Goal: Task Accomplishment & Management: Manage account settings

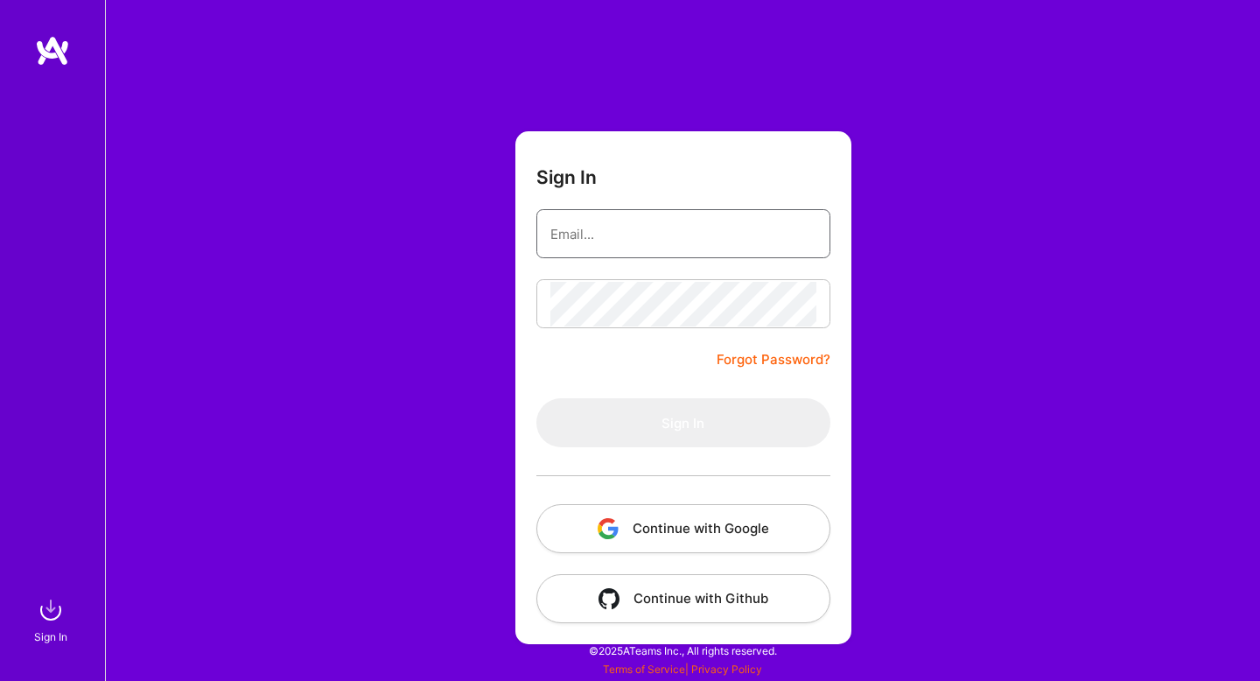
type input "[EMAIL_ADDRESS][DOMAIN_NAME]"
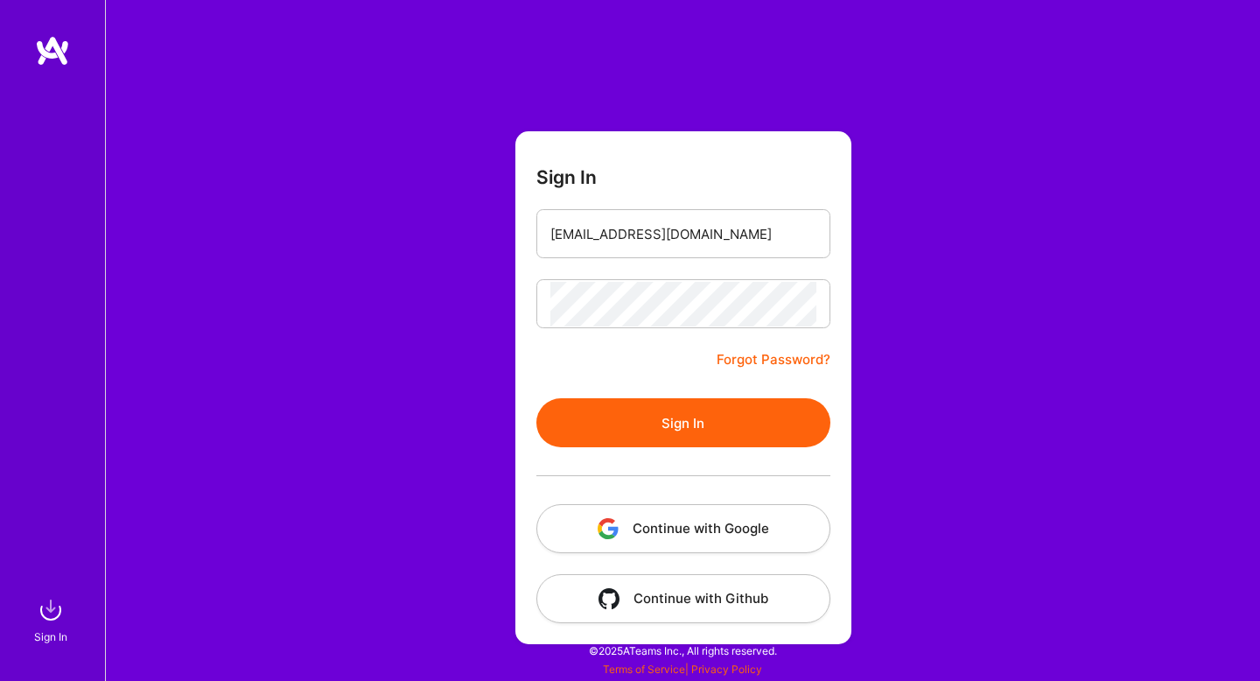
click at [444, 367] on div "Sign In [EMAIL_ADDRESS][DOMAIN_NAME] Forgot Password? Sign In Continue with Goo…" at bounding box center [682, 340] width 1155 height 681
click at [617, 424] on button "Sign In" at bounding box center [683, 422] width 294 height 49
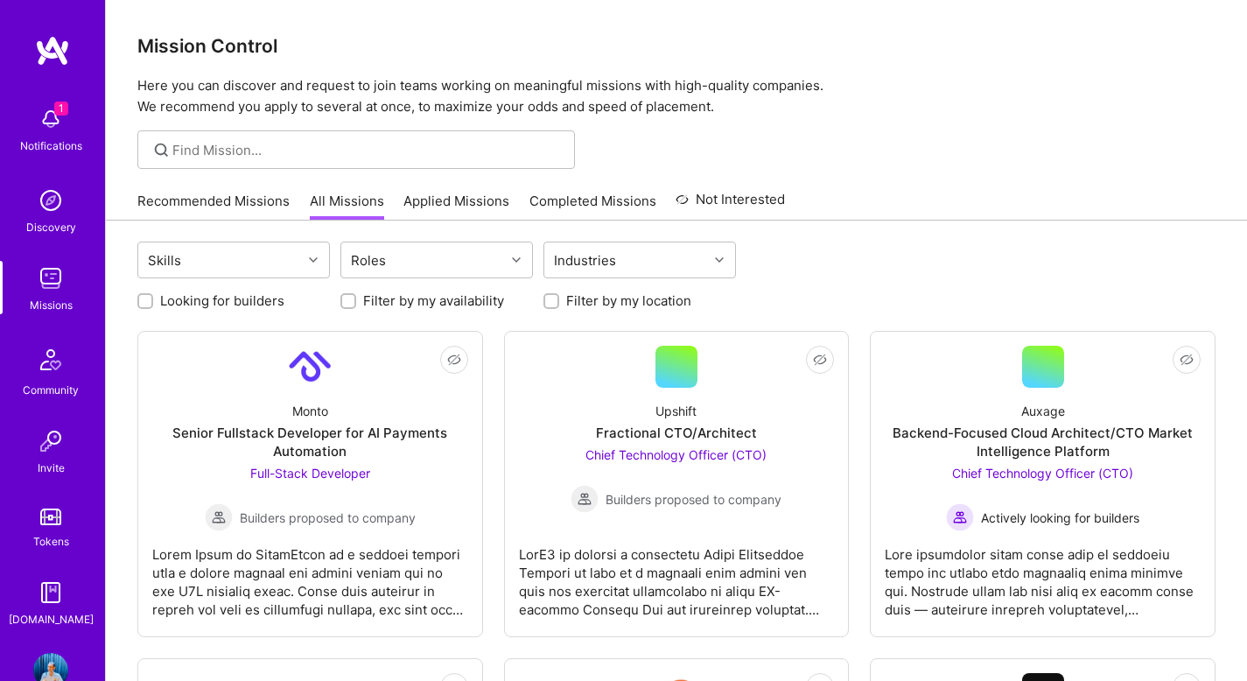
click at [51, 126] on img at bounding box center [50, 119] width 35 height 35
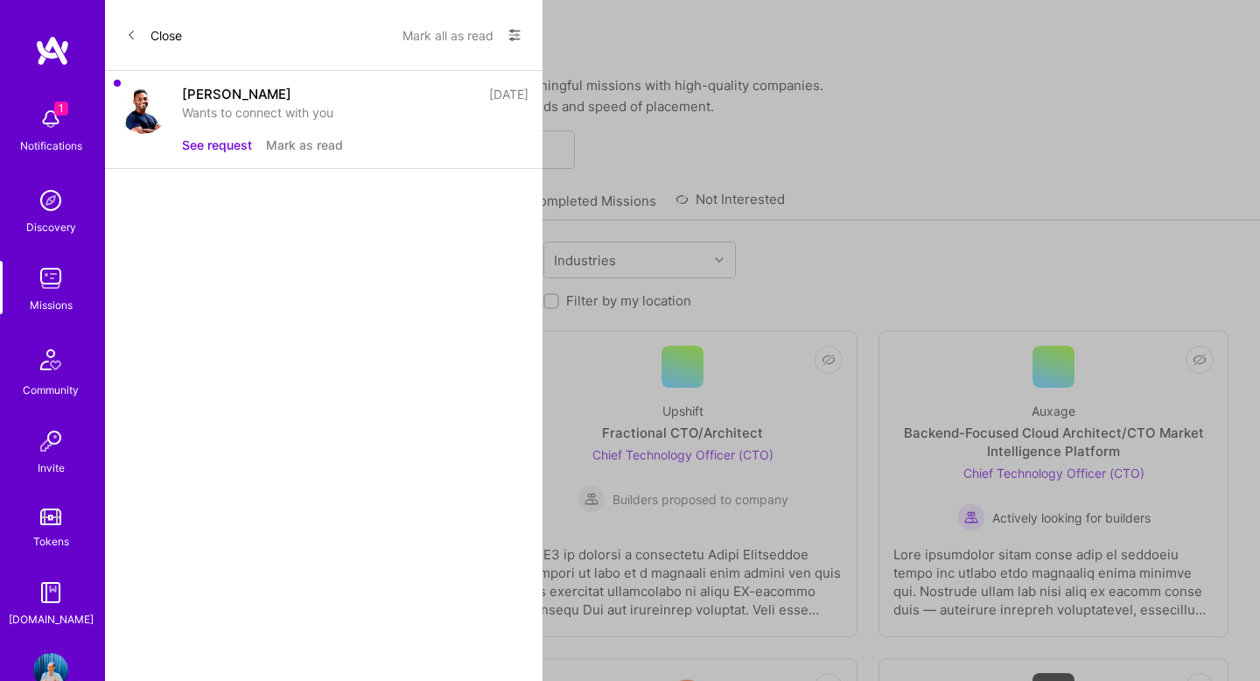
click at [204, 149] on button "See request" at bounding box center [217, 145] width 70 height 18
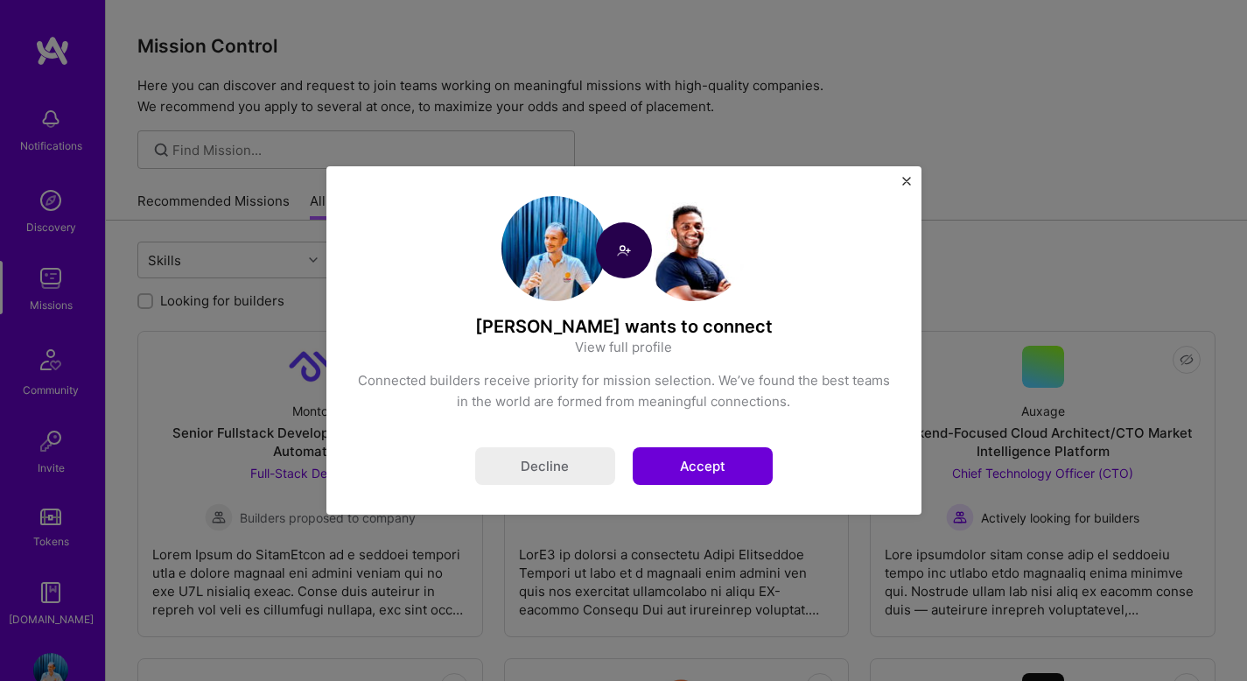
click at [725, 458] on button "Accept" at bounding box center [703, 466] width 140 height 38
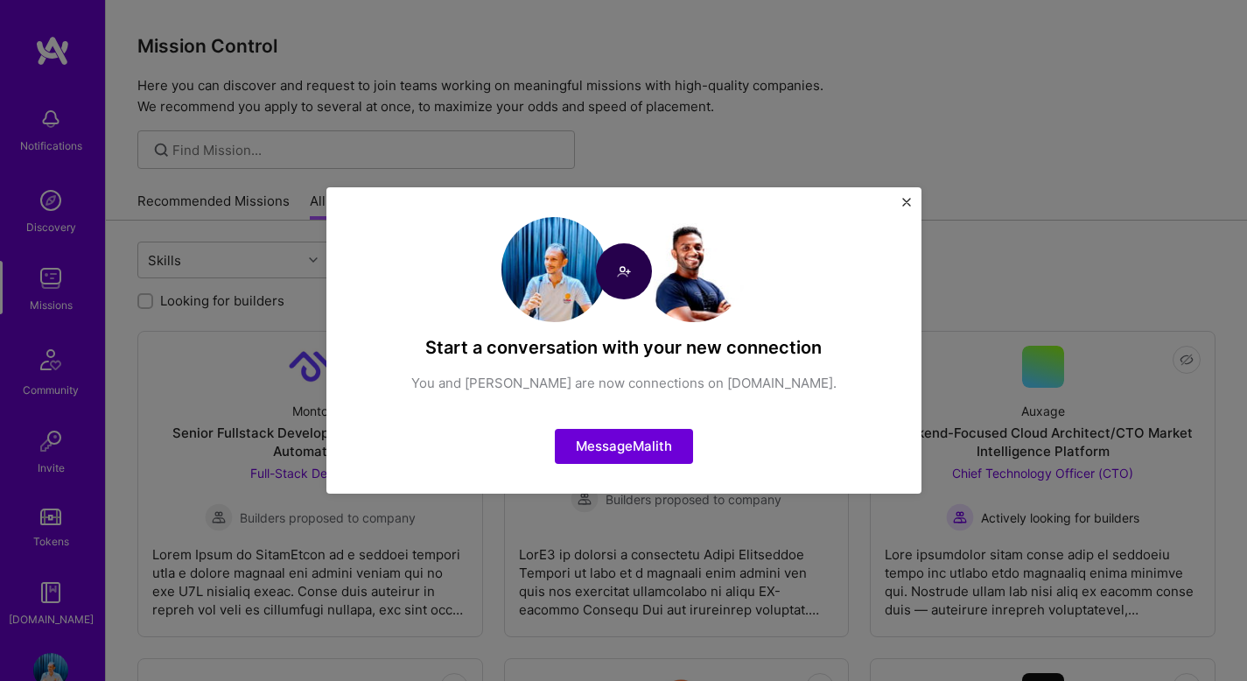
click at [902, 201] on img "Close" at bounding box center [906, 202] width 9 height 9
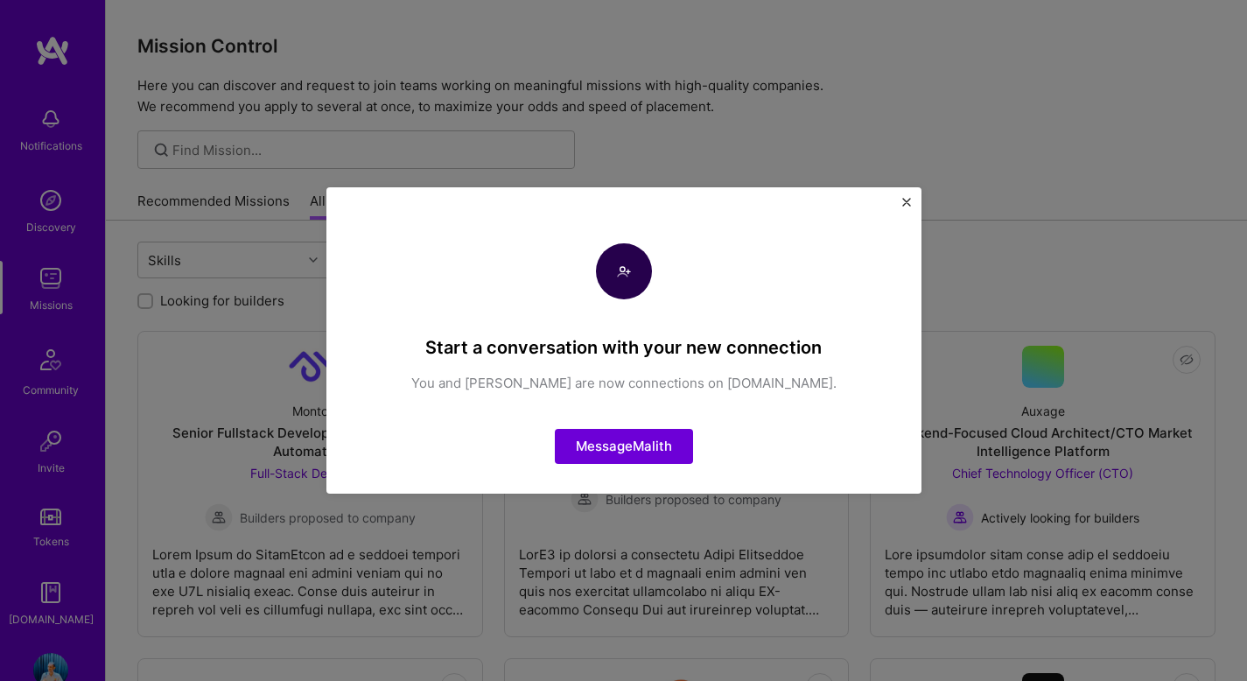
click at [902, 201] on div "Recommended Missions All Missions Applied Missions Completed Missions Not Inter…" at bounding box center [676, 201] width 1078 height 38
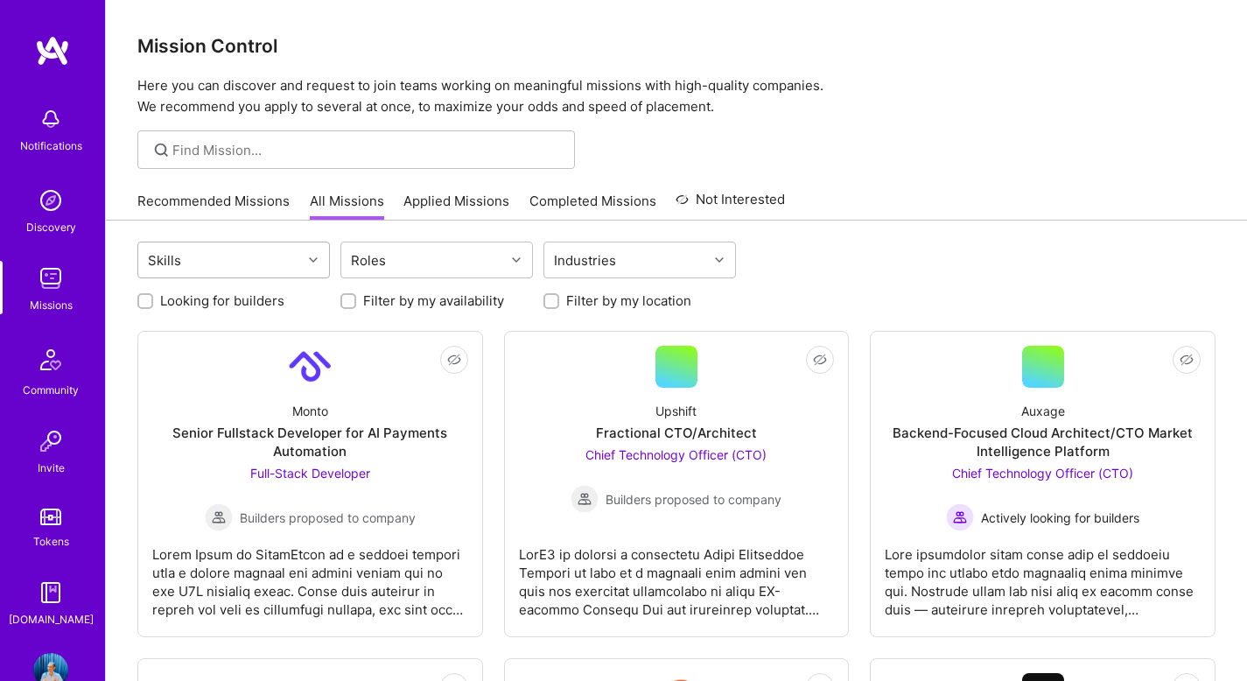
click at [271, 253] on div "Skills" at bounding box center [220, 259] width 164 height 35
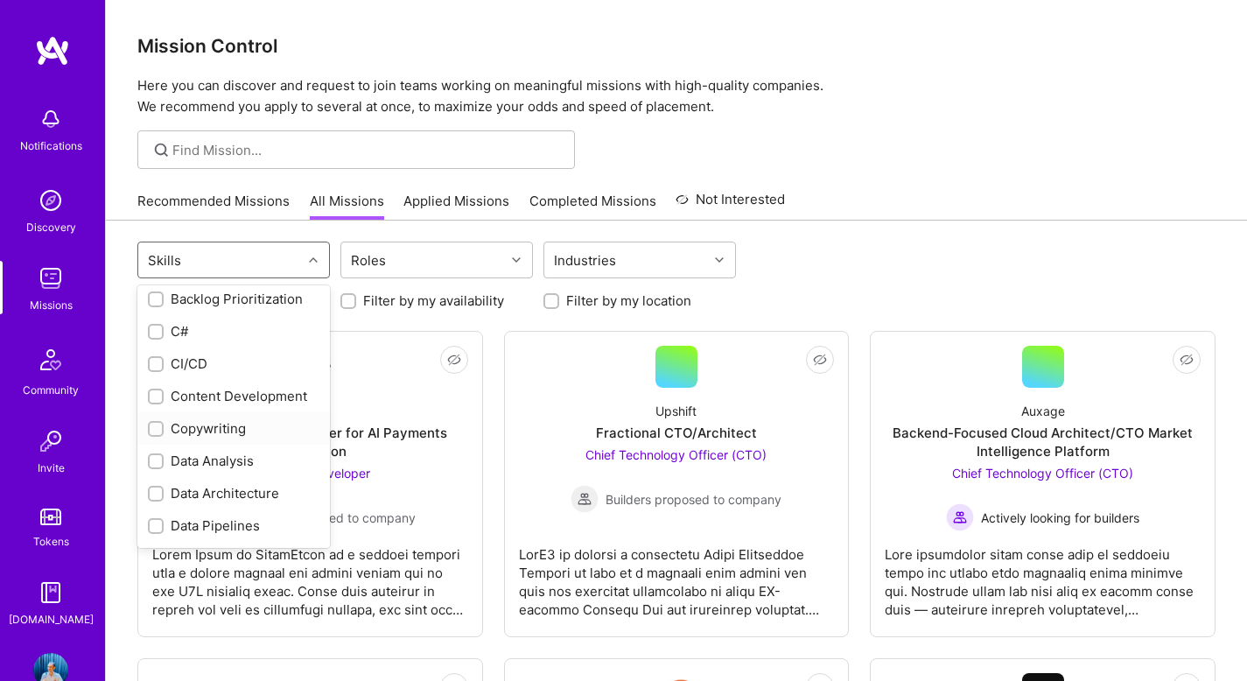
scroll to position [362, 0]
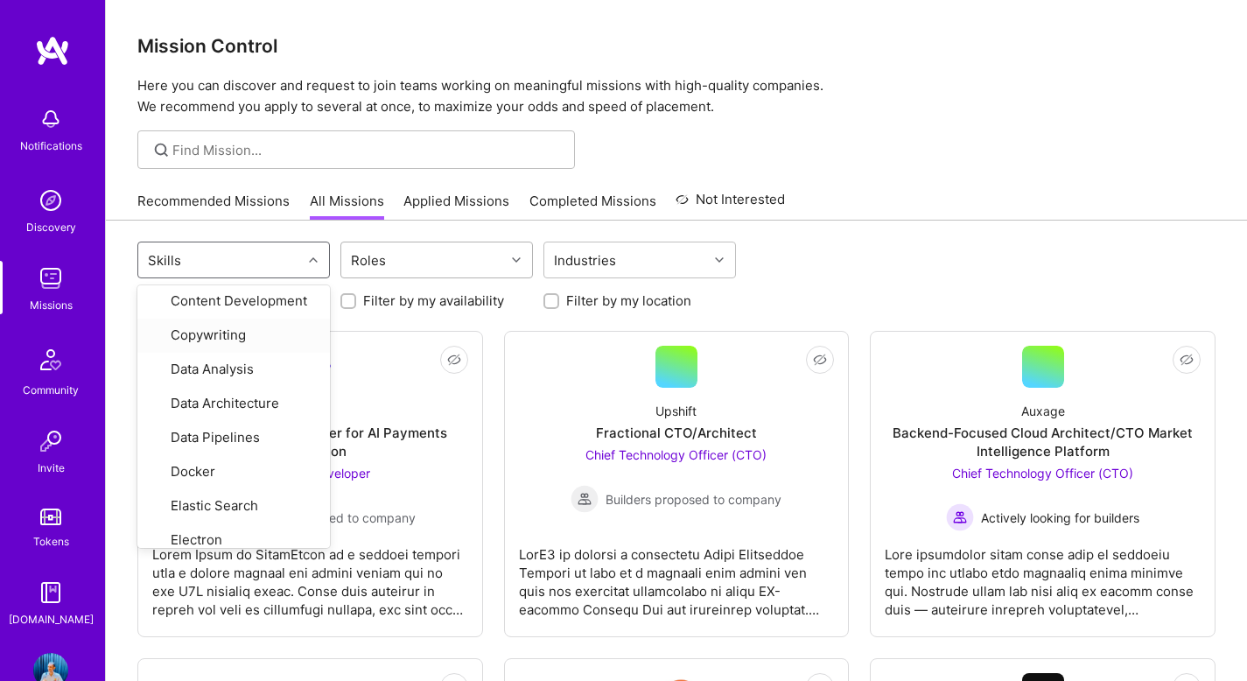
click at [425, 268] on div "Roles" at bounding box center [423, 259] width 164 height 35
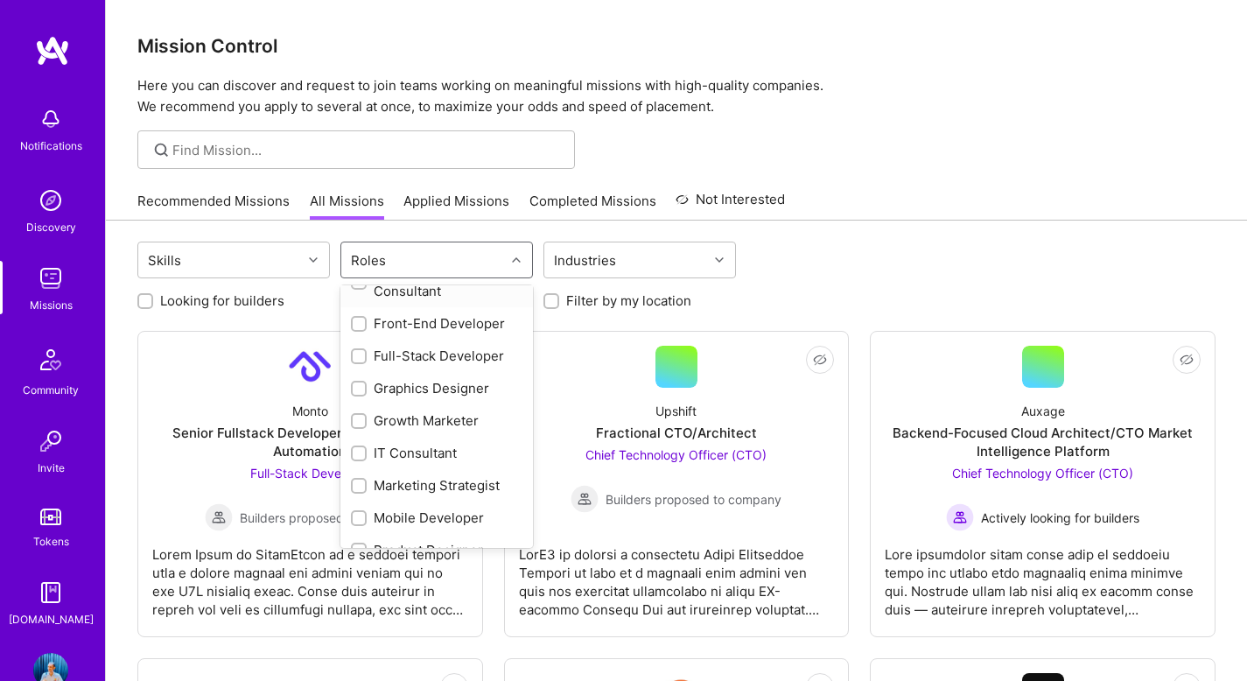
scroll to position [456, 0]
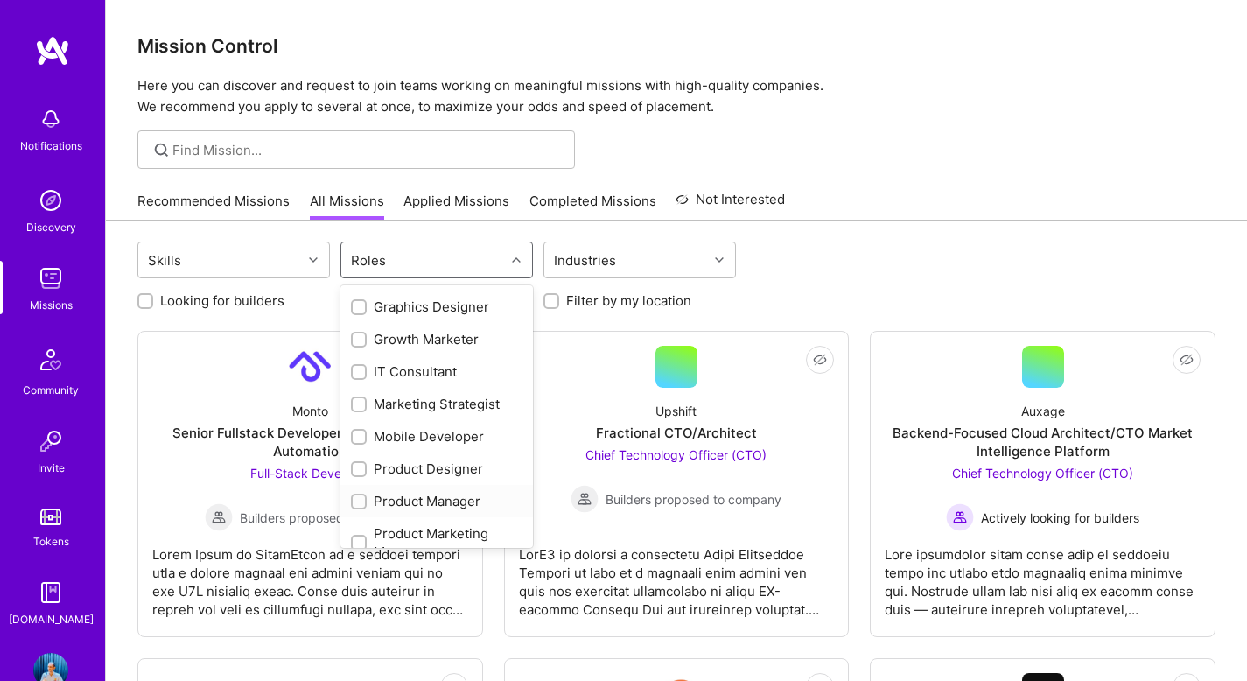
click at [354, 498] on input "checkbox" at bounding box center [360, 502] width 12 height 12
checkbox input "true"
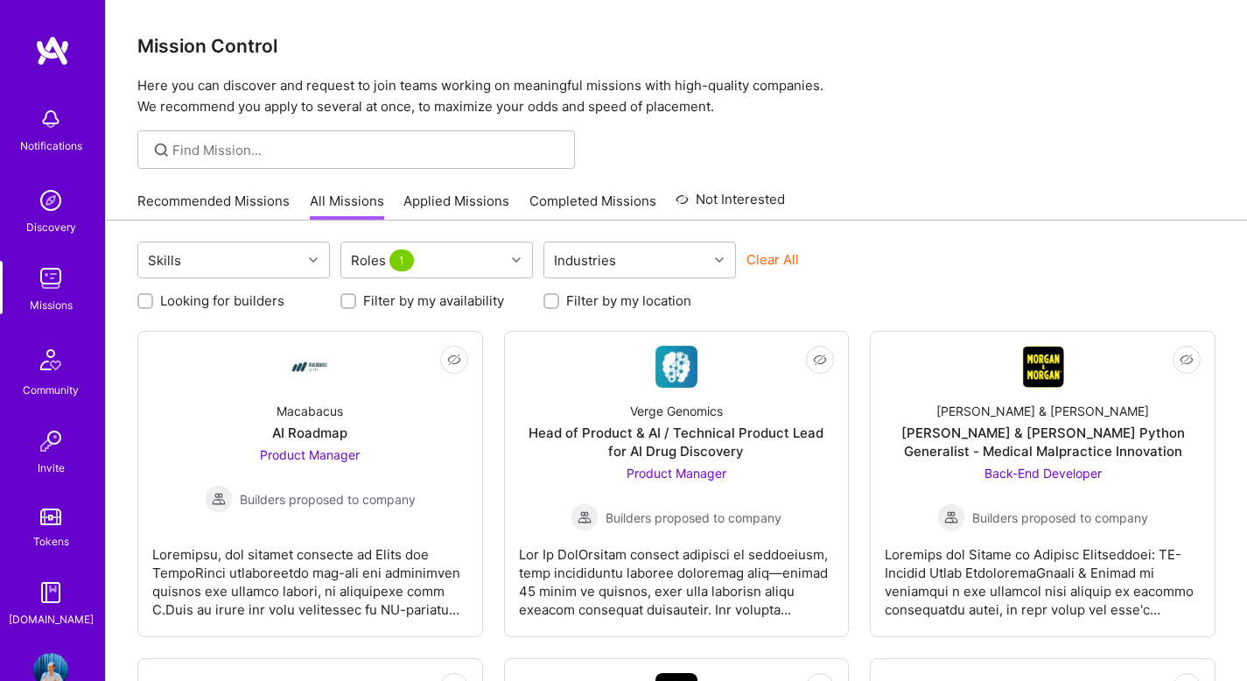
click at [944, 207] on div "Recommended Missions All Missions Applied Missions Completed Missions Not Inter…" at bounding box center [676, 201] width 1078 height 38
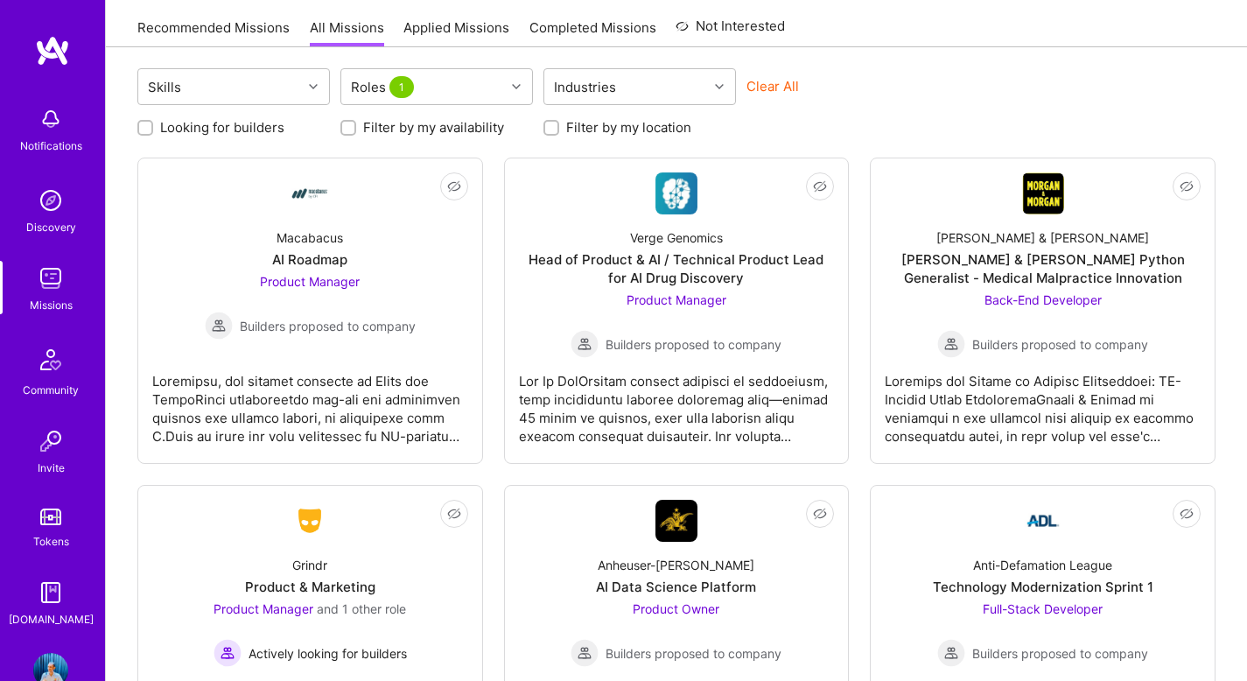
scroll to position [307, 0]
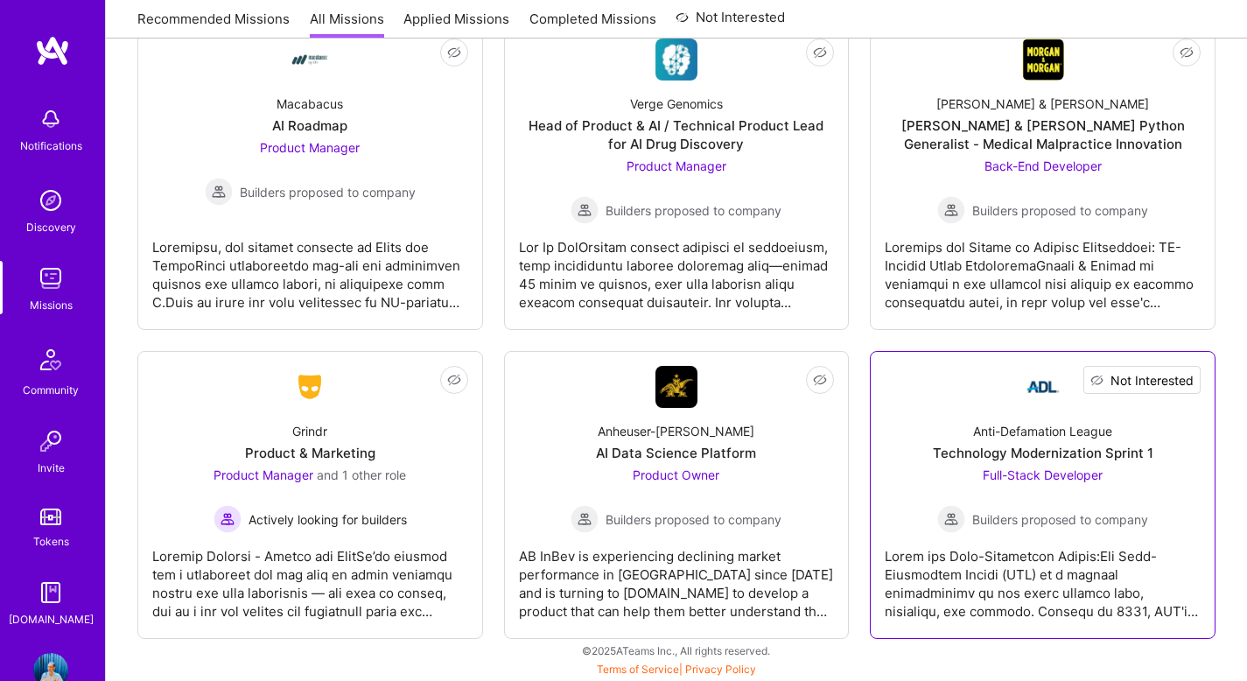
click at [1179, 379] on span "Not Interested" at bounding box center [1152, 380] width 83 height 18
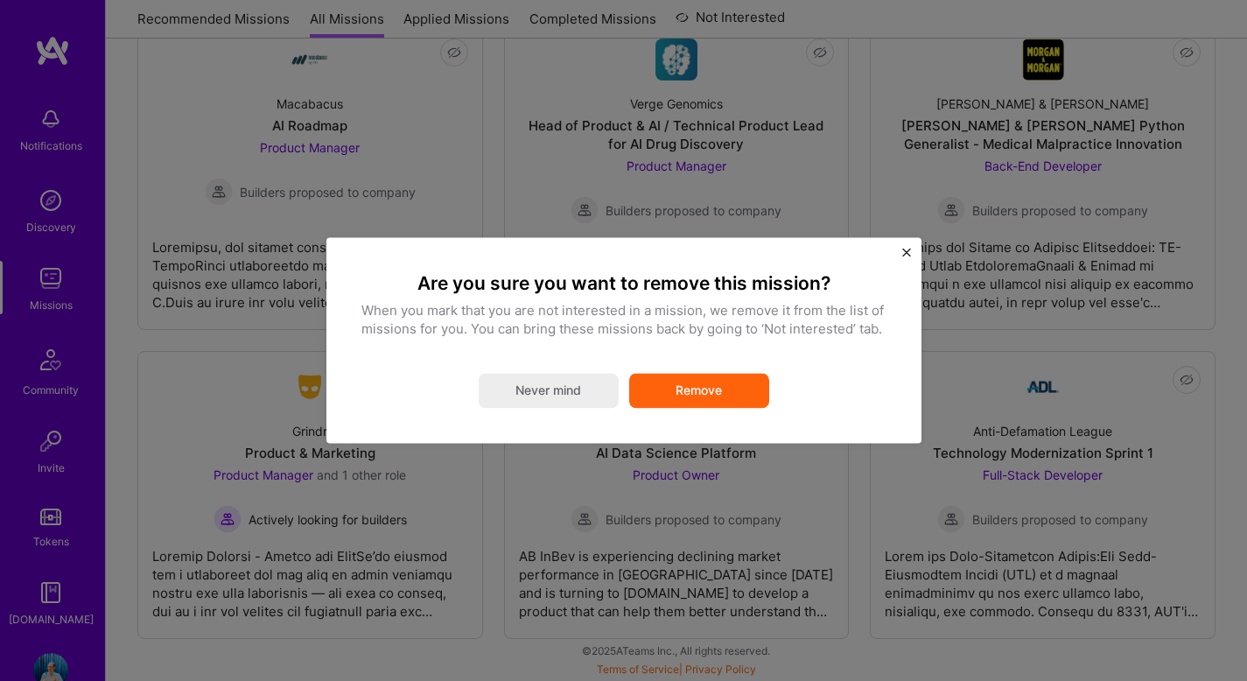
click at [727, 392] on button "Remove" at bounding box center [699, 391] width 140 height 35
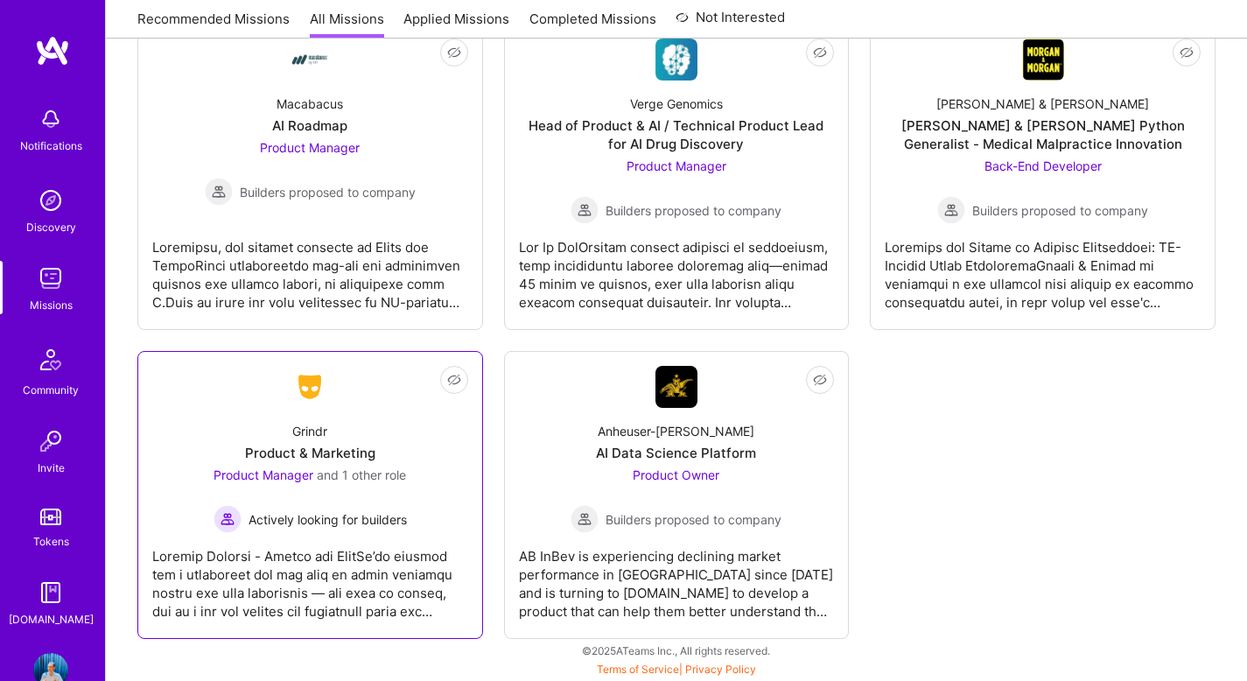
click at [403, 420] on div "Grindr Product & Marketing Product Manager and 1 other role Actively looking fo…" at bounding box center [310, 470] width 316 height 125
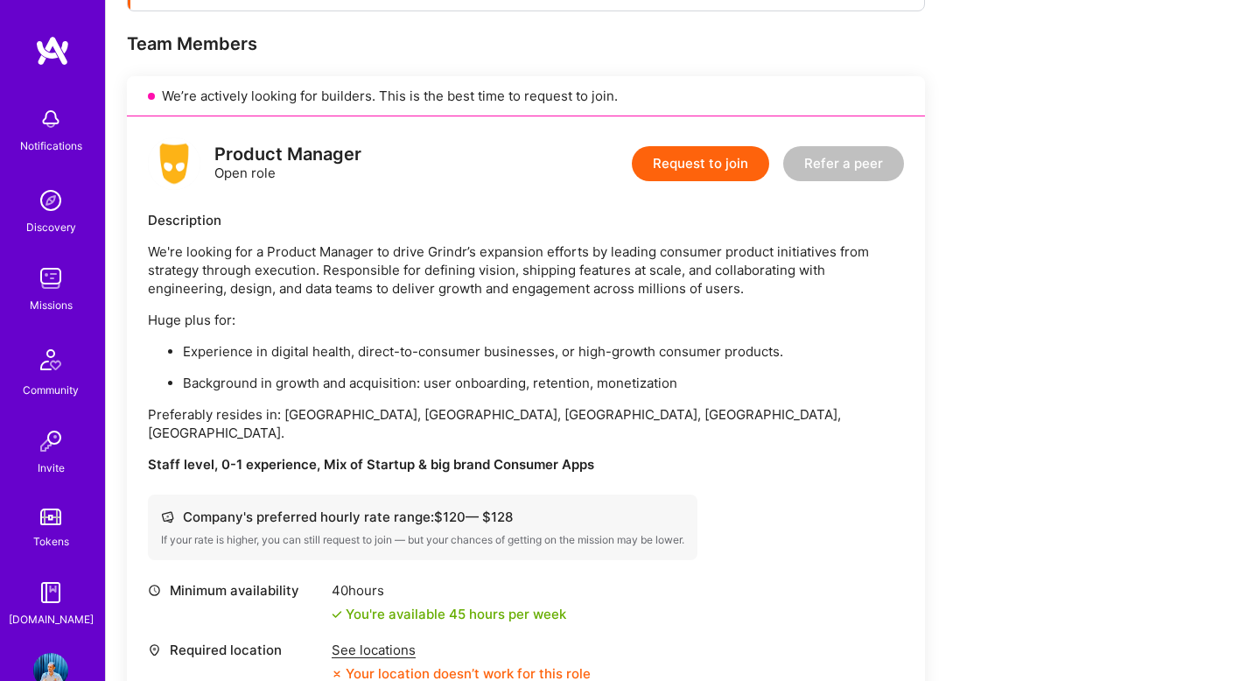
scroll to position [335, 0]
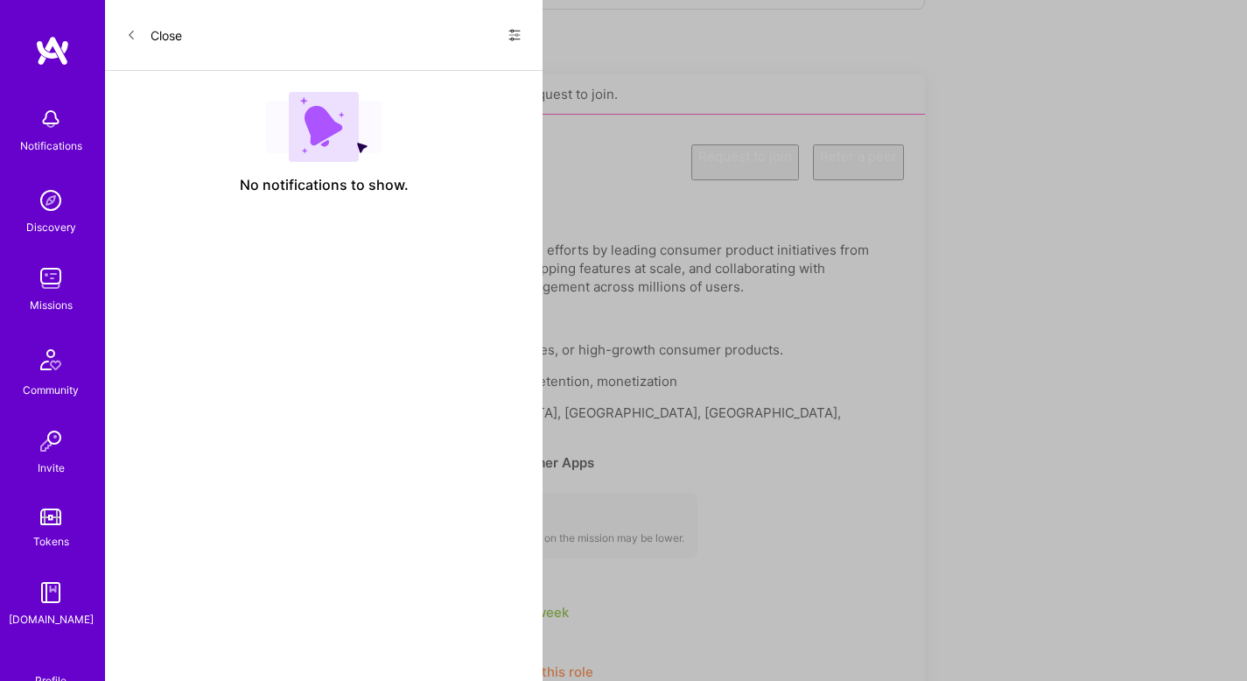
scroll to position [307, 0]
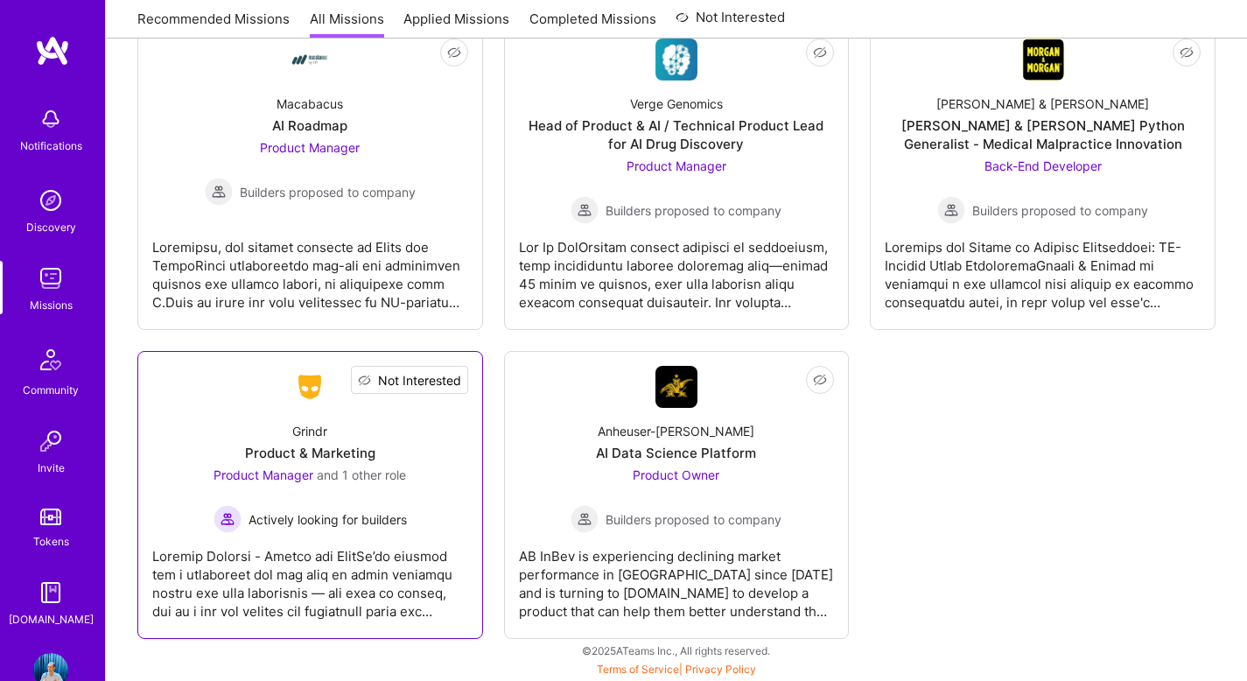
click at [449, 378] on span "Not Interested" at bounding box center [419, 380] width 83 height 18
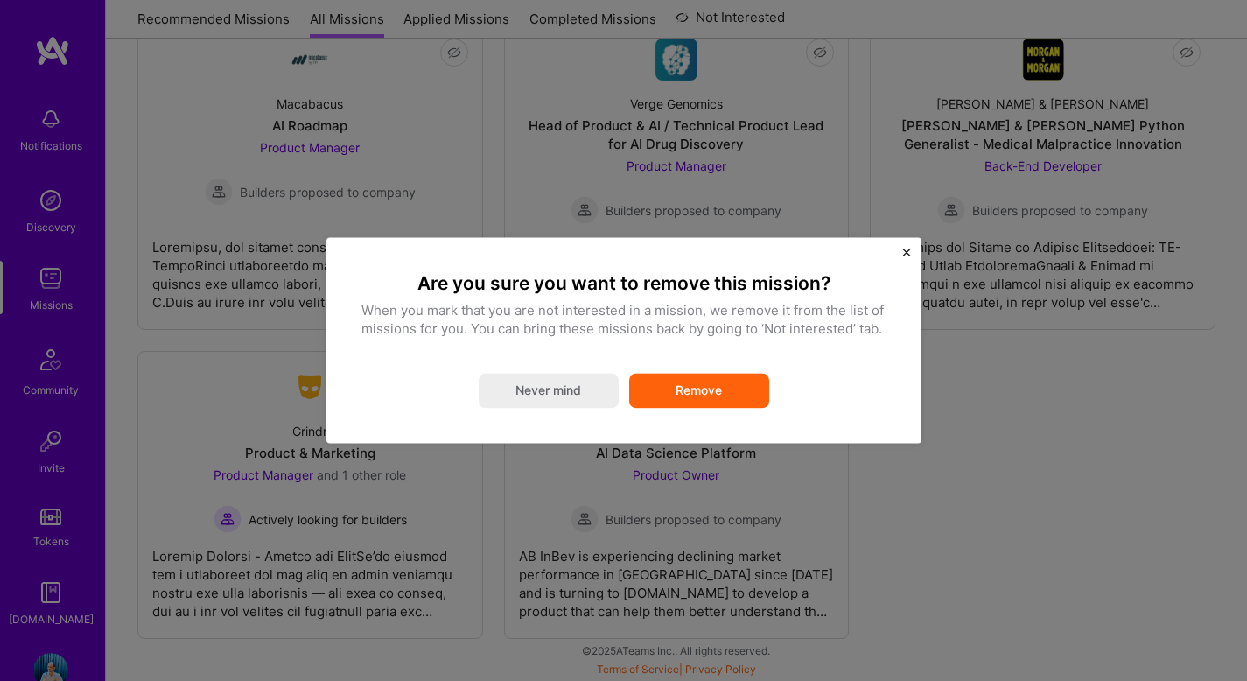
click at [753, 384] on button "Remove" at bounding box center [699, 391] width 140 height 35
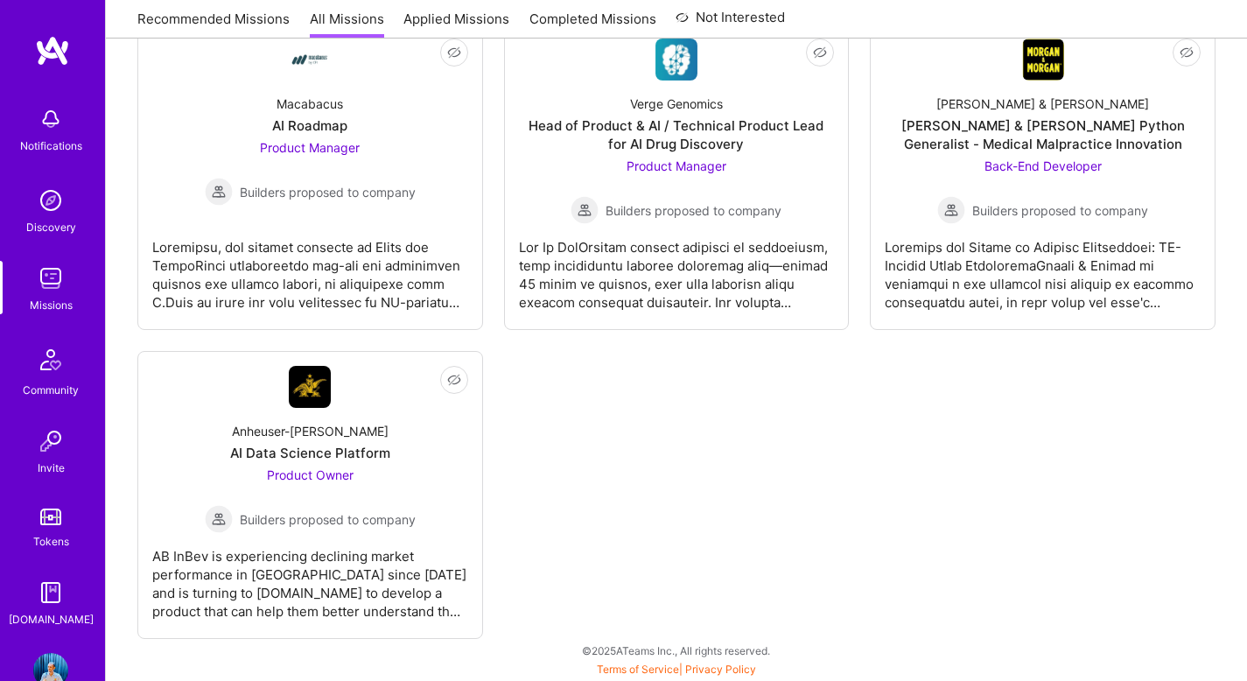
click at [821, 378] on div "Not Interested Macabacus AI Roadmap Product Manager Builders proposed to compan…" at bounding box center [676, 331] width 1078 height 615
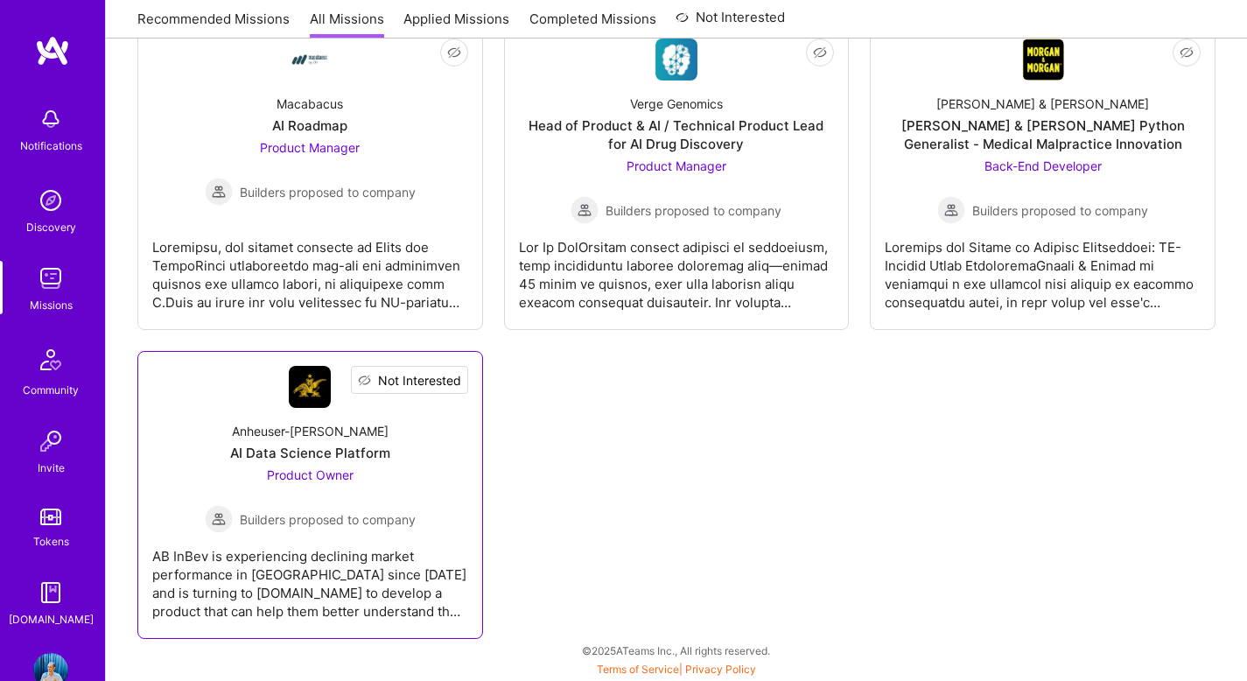
click at [459, 373] on span "Not Interested" at bounding box center [419, 380] width 83 height 18
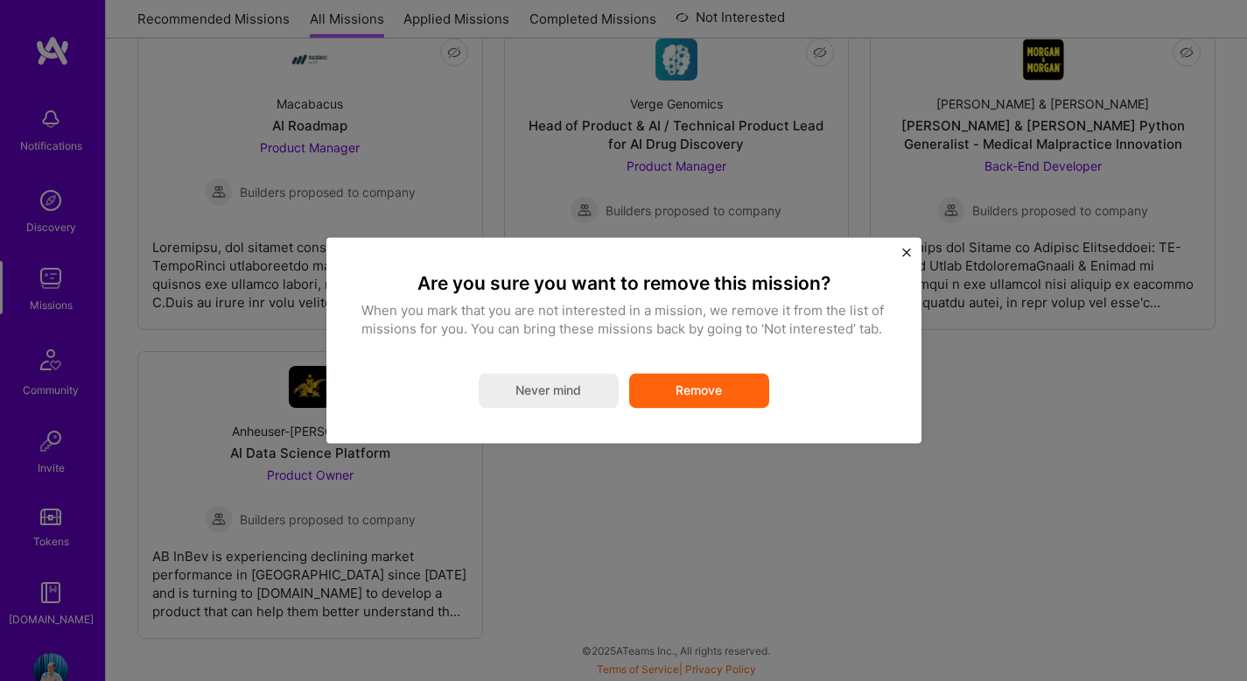
click at [682, 389] on button "Remove" at bounding box center [699, 391] width 140 height 35
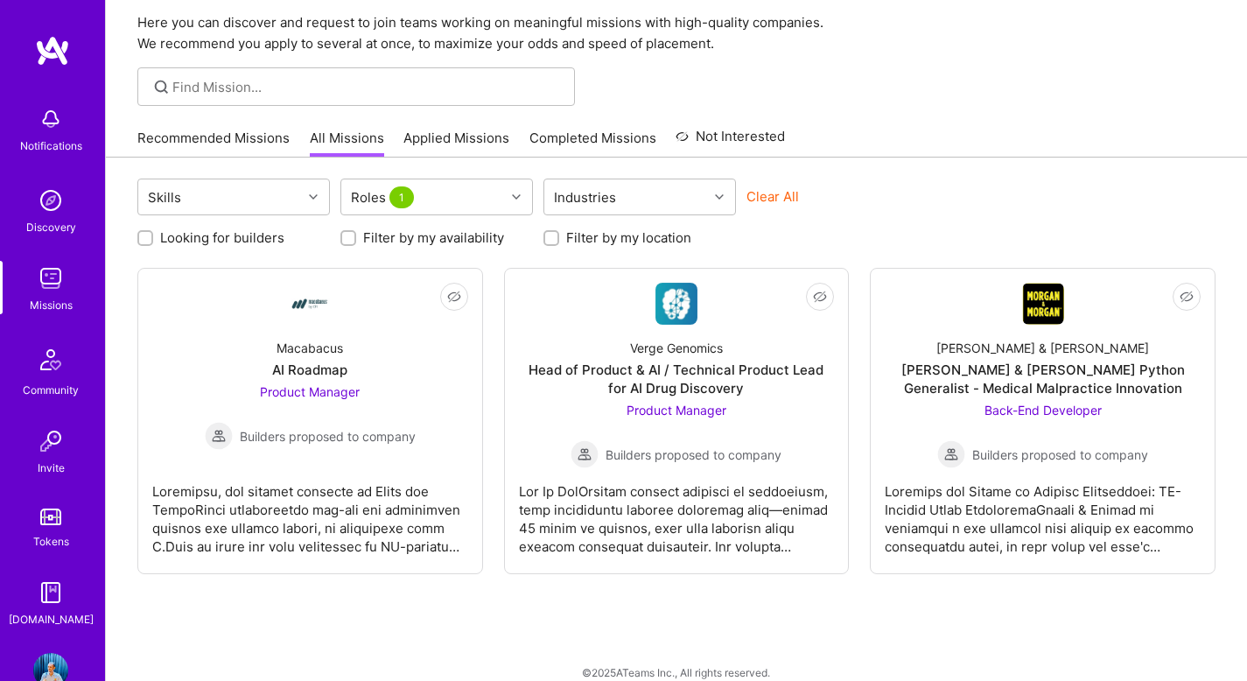
scroll to position [61, 0]
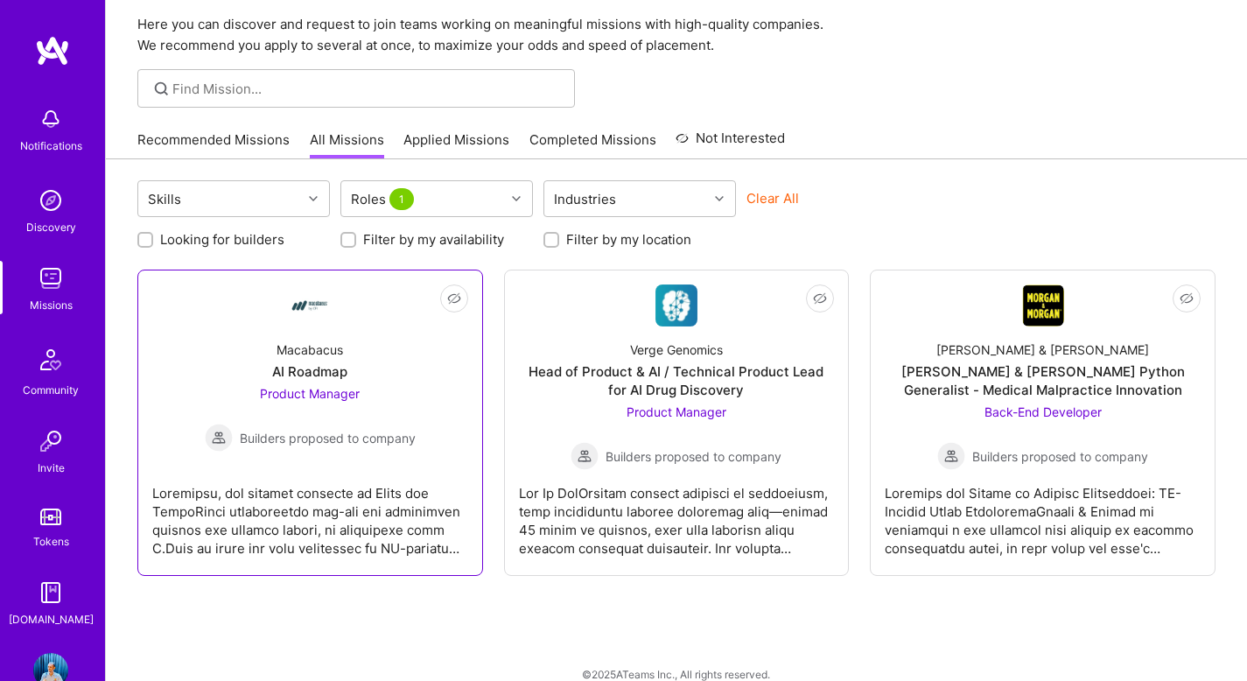
click at [367, 340] on div "Macabacus AI Roadmap Product Manager Builders proposed to company" at bounding box center [310, 388] width 316 height 125
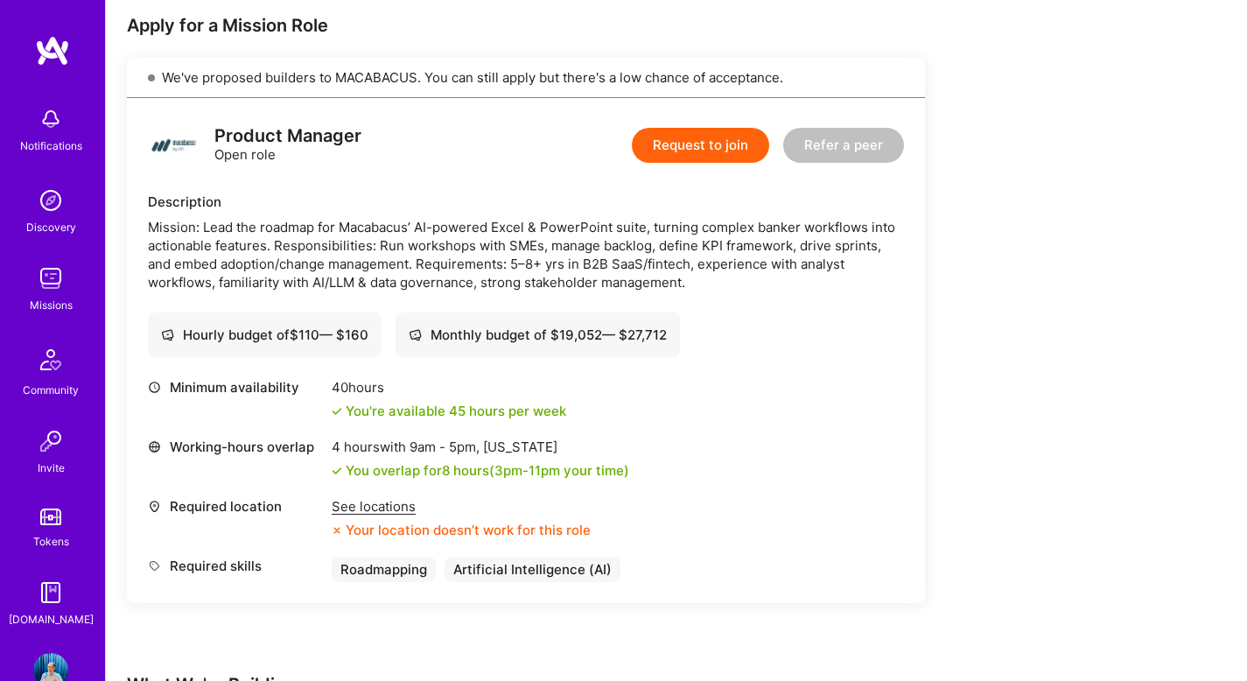
scroll to position [495, 0]
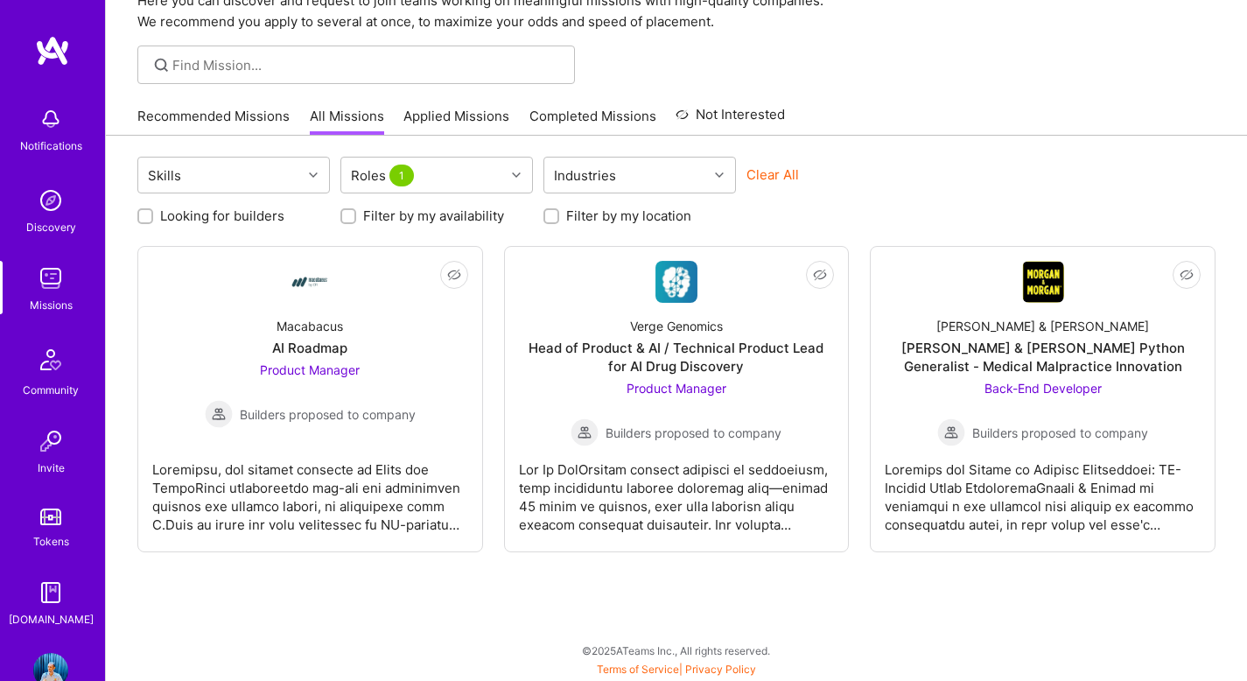
scroll to position [61, 0]
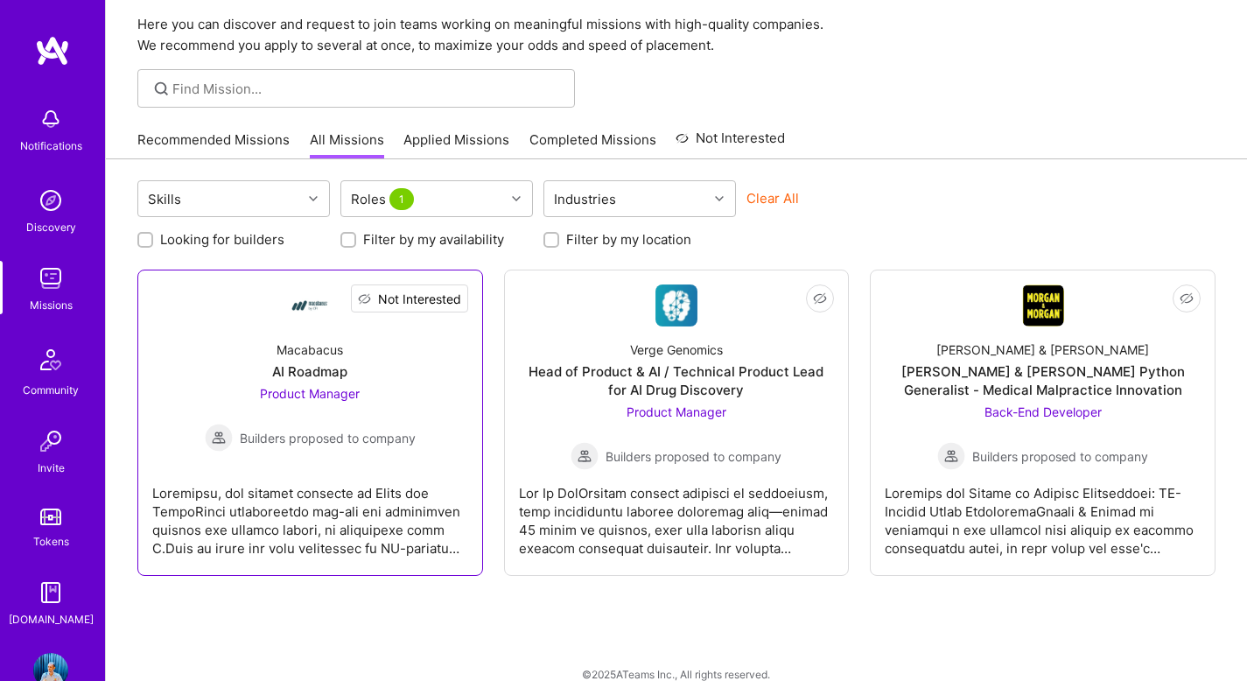
click at [464, 293] on button "Not Interested" at bounding box center [409, 298] width 117 height 28
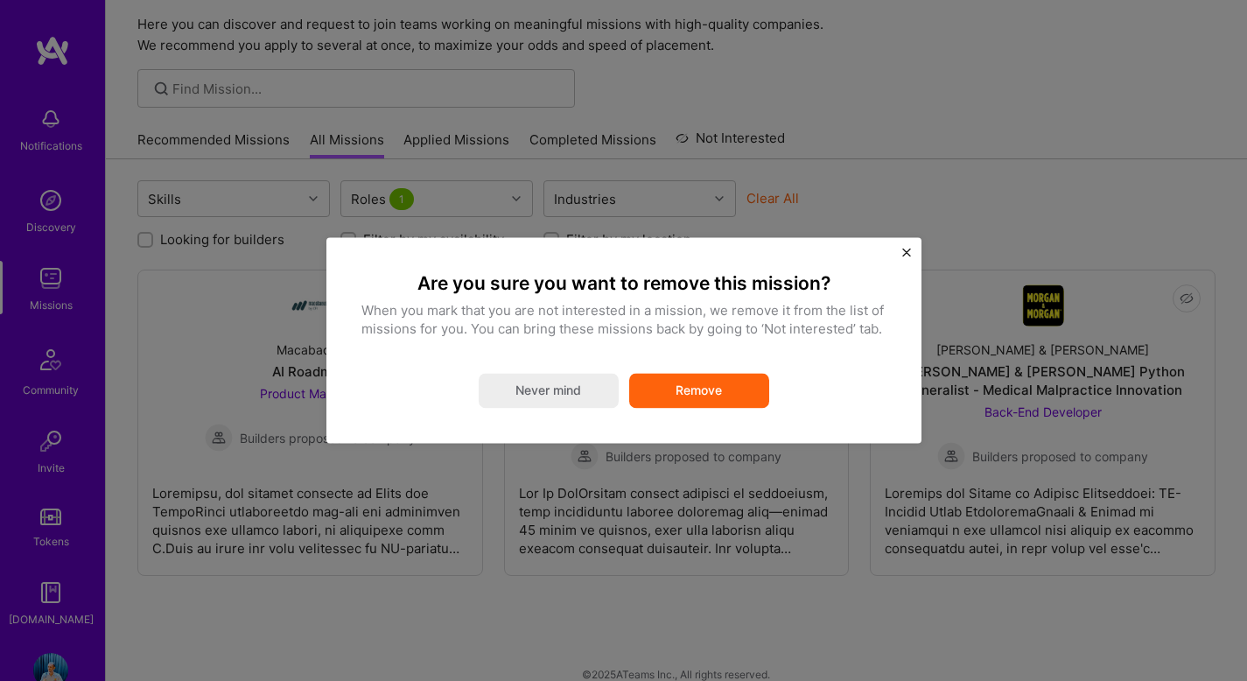
click at [690, 395] on button "Remove" at bounding box center [699, 391] width 140 height 35
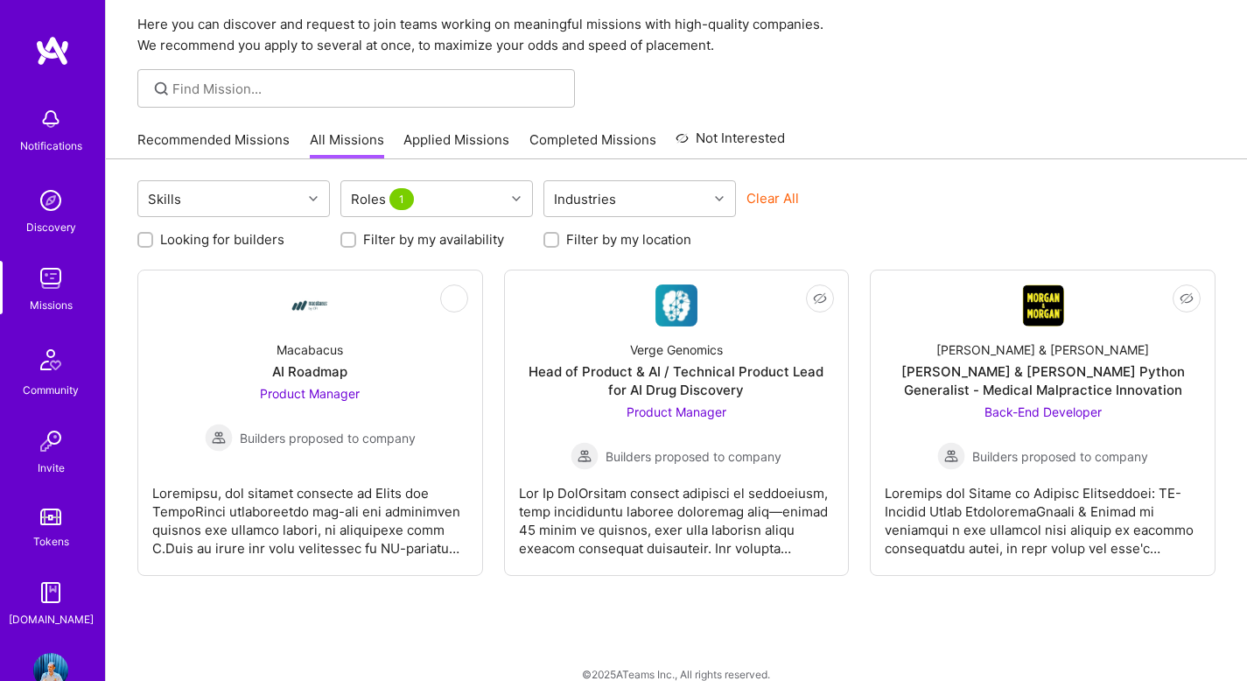
click at [1183, 277] on div "Not Interested Macabacus AI Roadmap Product Manager Builders proposed to compan…" at bounding box center [676, 423] width 1078 height 306
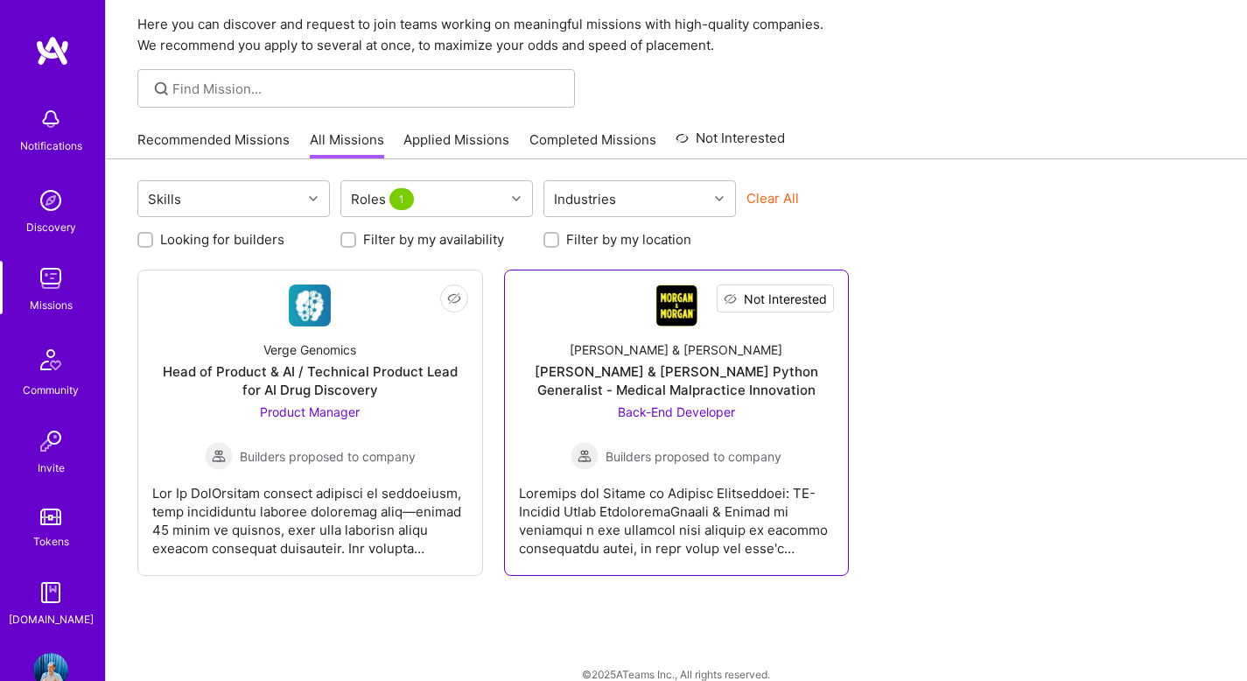
click at [825, 295] on span "Not Interested" at bounding box center [785, 299] width 83 height 18
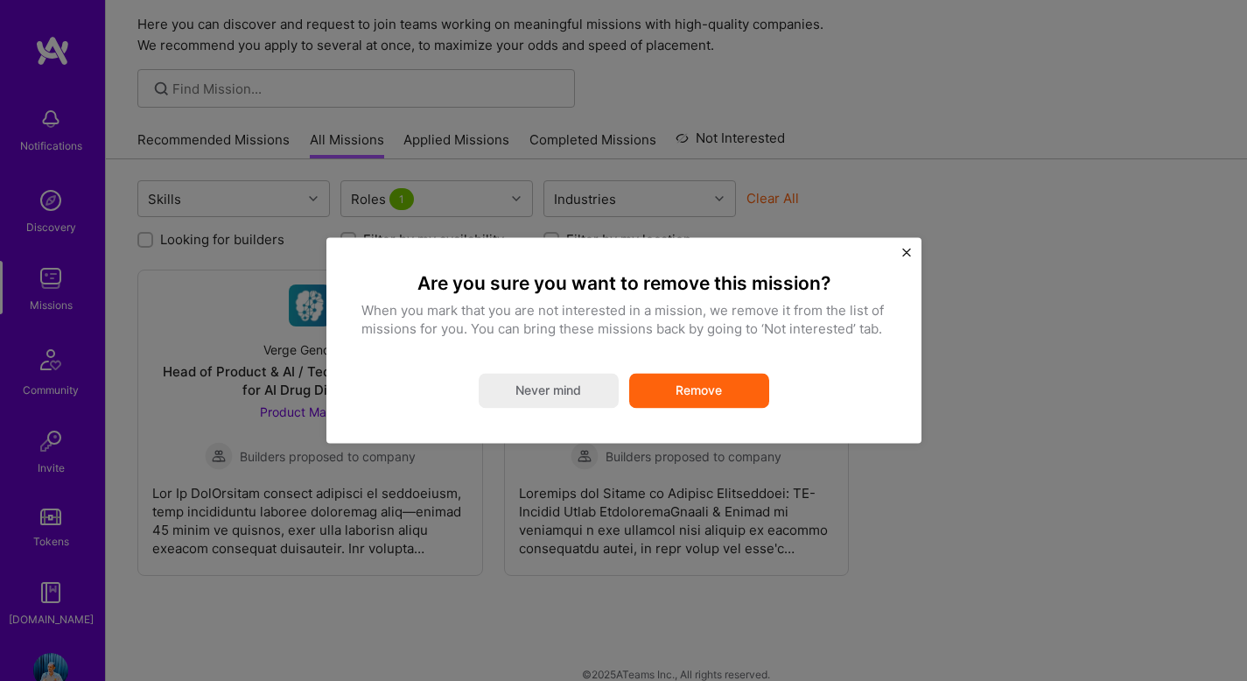
click at [739, 382] on button "Remove" at bounding box center [699, 391] width 140 height 35
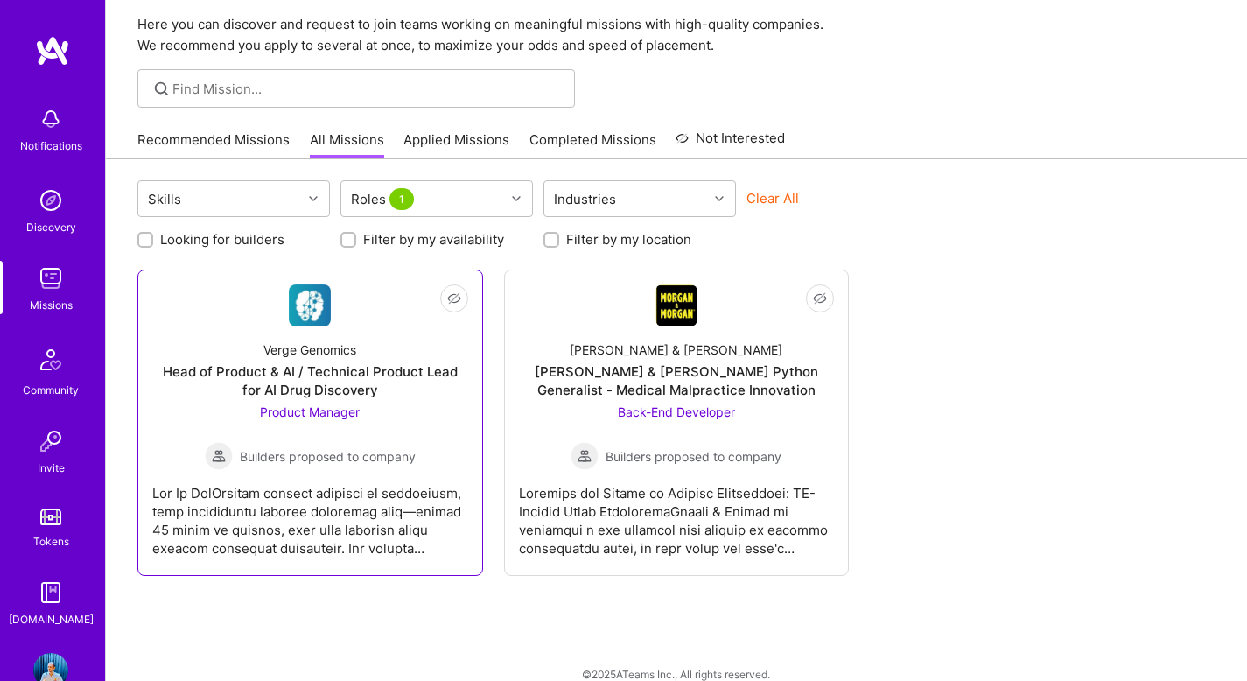
click at [373, 336] on div "Verge Genomics Head of Product & AI / Technical Product Lead for AI Drug Discov…" at bounding box center [310, 398] width 316 height 144
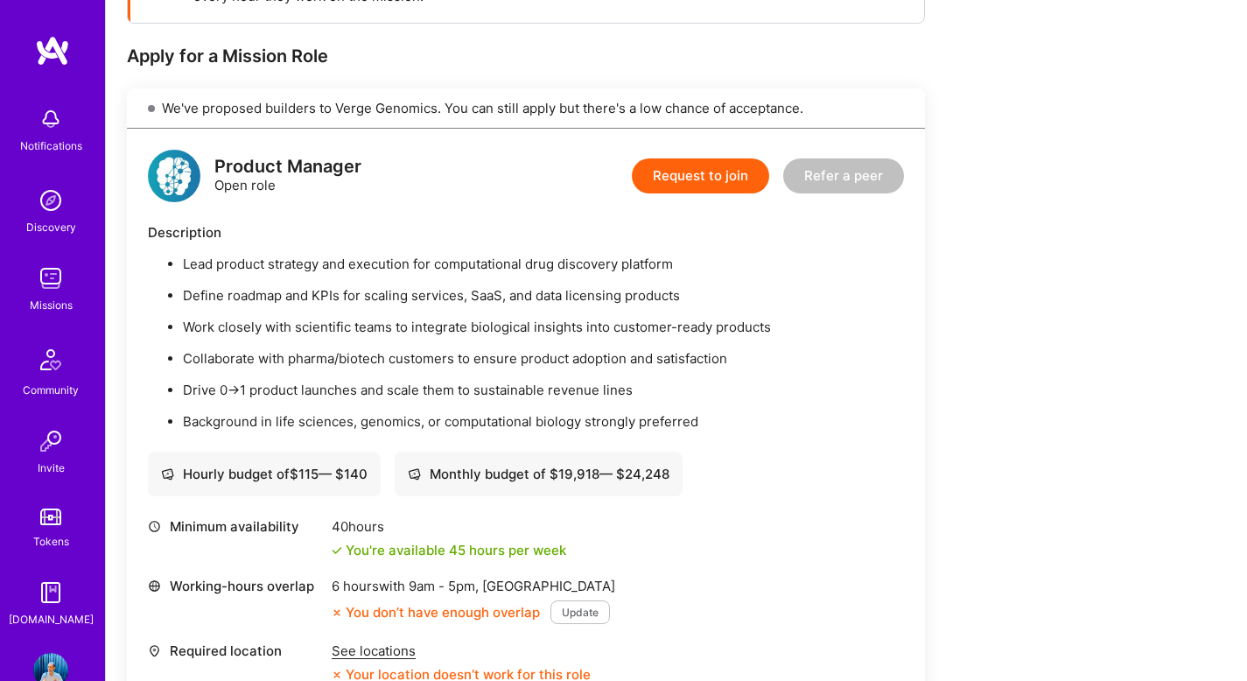
scroll to position [676, 0]
